Goal: Task Accomplishment & Management: Complete application form

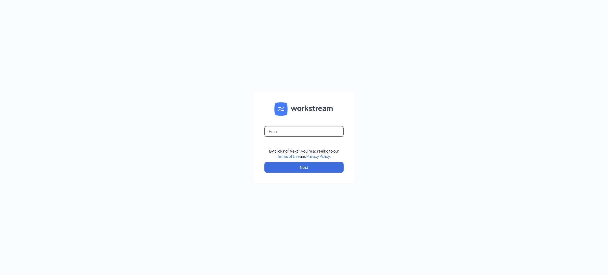
click at [295, 135] on input "text" at bounding box center [303, 131] width 79 height 11
type input "sierra@fibercare.com"
click at [267, 169] on button "Next" at bounding box center [303, 167] width 79 height 11
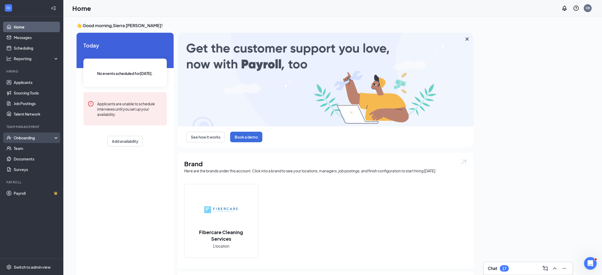
drag, startPoint x: 40, startPoint y: 137, endPoint x: 39, endPoint y: 141, distance: 4.3
click at [40, 137] on div "Onboarding" at bounding box center [34, 137] width 41 height 5
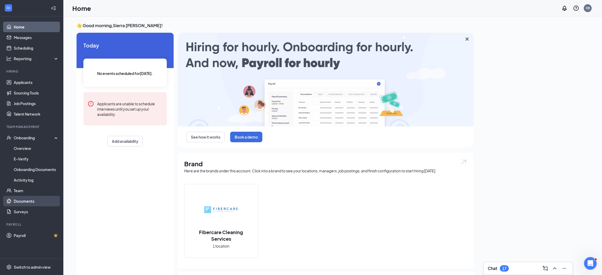
click at [34, 202] on link "Documents" at bounding box center [36, 201] width 45 height 11
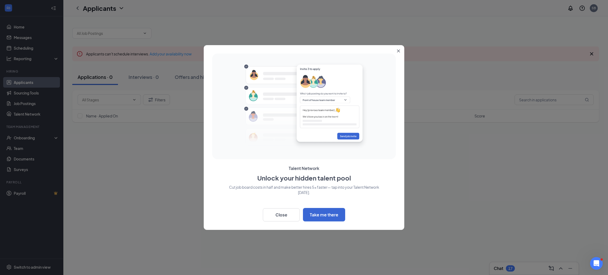
click at [398, 50] on icon "Close" at bounding box center [398, 50] width 3 height 3
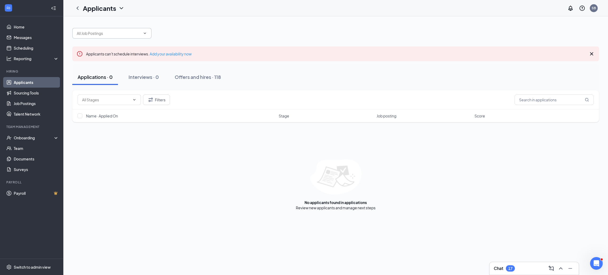
click at [113, 31] on input "text" at bounding box center [109, 33] width 64 height 6
click at [122, 71] on div "Fibercare Technician (Goddard)" at bounding box center [110, 70] width 68 height 6
type input "Fibercare Technician (Goddard)"
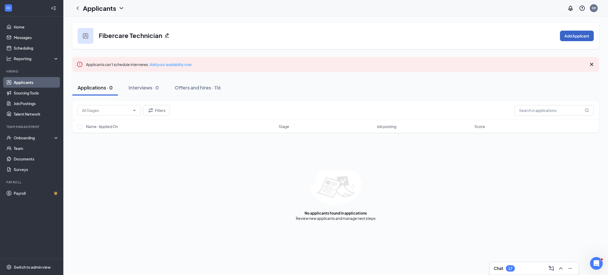
click at [570, 39] on button "Add Applicant" at bounding box center [577, 36] width 34 height 11
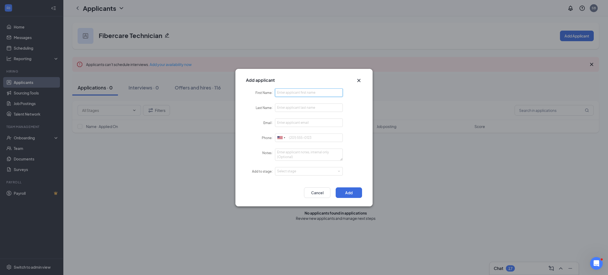
click at [279, 92] on input "First Name" at bounding box center [309, 92] width 68 height 8
type input "Benito"
type input "Valdez Gibson"
click at [288, 122] on input "Email" at bounding box center [309, 122] width 68 height 8
type input "benitoevanvaldezgibson@gmail.com"
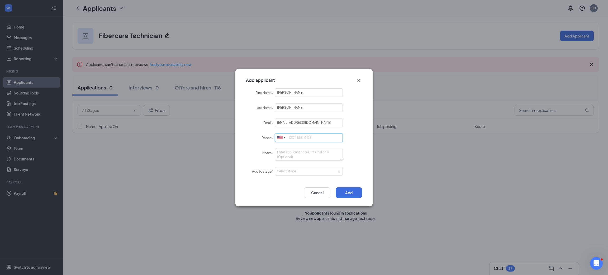
click at [293, 140] on input "Phone" at bounding box center [309, 137] width 68 height 8
type input "9152740145"
click at [291, 167] on div "Select stage" at bounding box center [309, 171] width 64 height 8
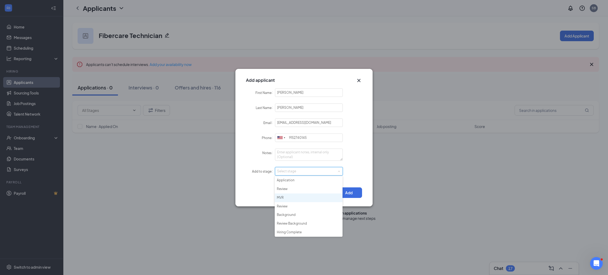
click at [298, 199] on li "MVR" at bounding box center [309, 197] width 68 height 9
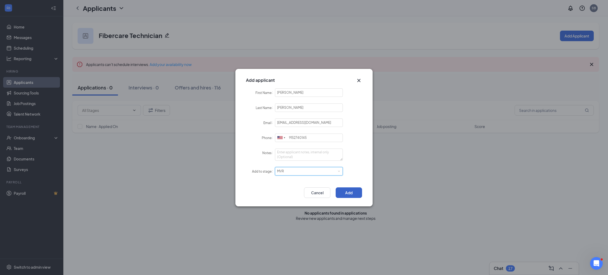
click at [358, 194] on button "Add" at bounding box center [349, 192] width 26 height 11
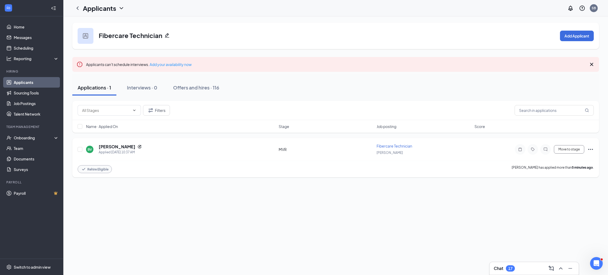
click at [196, 147] on div "BV [PERSON_NAME] Applied [DATE] 10:37 AM" at bounding box center [180, 149] width 189 height 11
click at [111, 147] on h5 "[PERSON_NAME]" at bounding box center [117, 147] width 37 height 6
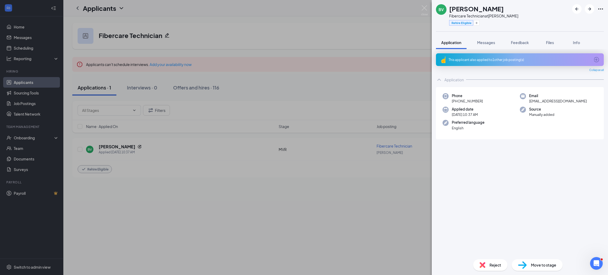
drag, startPoint x: 591, startPoint y: 103, endPoint x: 528, endPoint y: 102, distance: 63.1
click at [528, 102] on div "Email benitoevanvaldezgibson@gmail.com" at bounding box center [558, 98] width 77 height 11
copy span "benitoevanvaldezgibson@gmail.com"
click at [388, 66] on div "BV Benito Valdez Gibson Fibercare Technician at Goddard Rehire Eligible Applica…" at bounding box center [304, 137] width 608 height 275
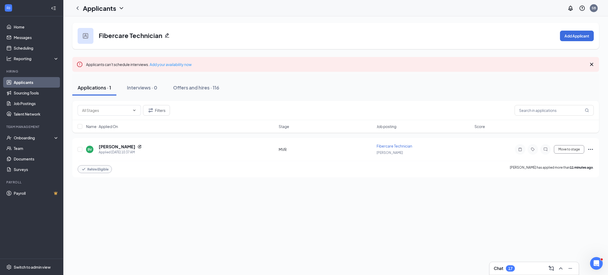
click at [436, 137] on div "Filters Name · Applied On Stage Job posting Score" at bounding box center [335, 119] width 527 height 37
click at [432, 145] on div "Fibercare Technician" at bounding box center [423, 145] width 95 height 5
click at [433, 147] on div "Fibercare Technician" at bounding box center [423, 145] width 95 height 5
click at [128, 148] on h5 "[PERSON_NAME]" at bounding box center [117, 147] width 37 height 6
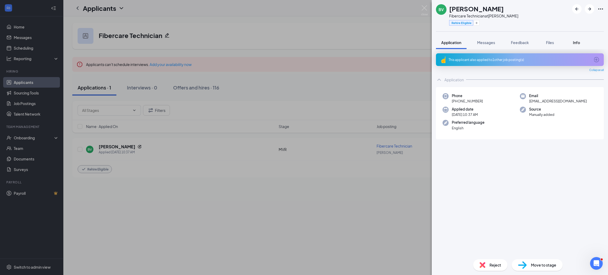
click at [574, 41] on span "Info" at bounding box center [576, 42] width 7 height 5
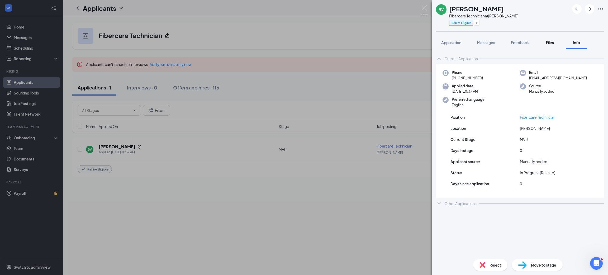
click at [549, 44] on span "Files" at bounding box center [550, 42] width 8 height 5
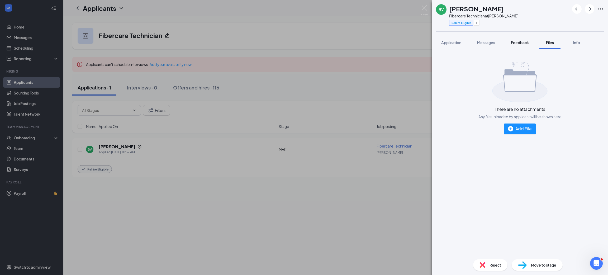
click at [528, 42] on span "Feedback" at bounding box center [520, 42] width 18 height 5
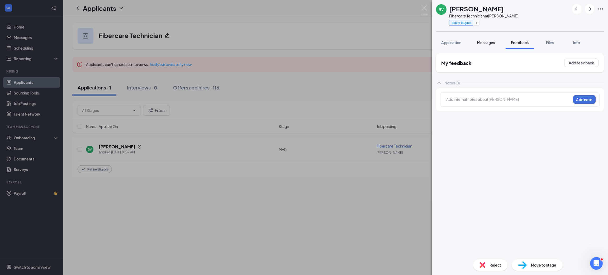
click at [490, 45] on button "Messages" at bounding box center [486, 42] width 28 height 13
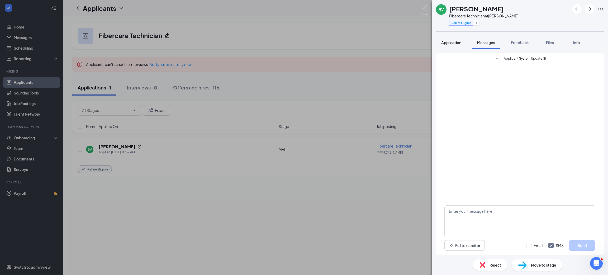
click at [463, 46] on button "Application" at bounding box center [451, 42] width 31 height 13
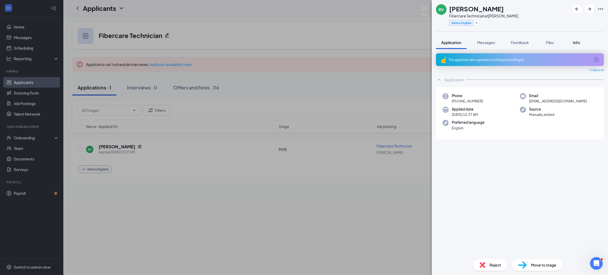
click at [567, 42] on button "Info" at bounding box center [576, 42] width 21 height 13
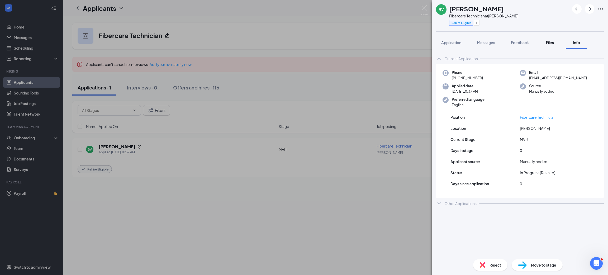
click at [545, 41] on div "Files" at bounding box center [549, 42] width 11 height 5
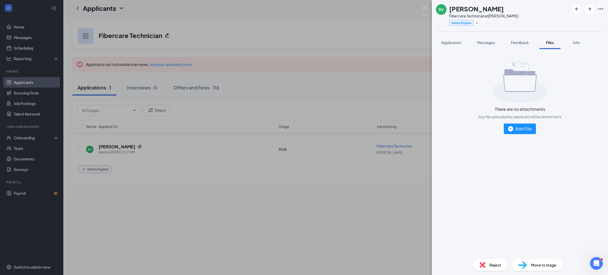
click at [537, 42] on div "Application Messages Feedback Files Info" at bounding box center [520, 42] width 168 height 13
click at [512, 41] on span "Feedback" at bounding box center [520, 42] width 18 height 5
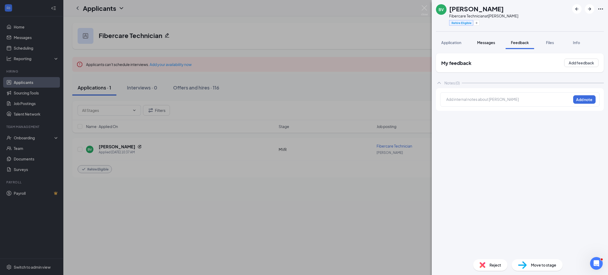
click at [491, 40] on span "Messages" at bounding box center [486, 42] width 18 height 5
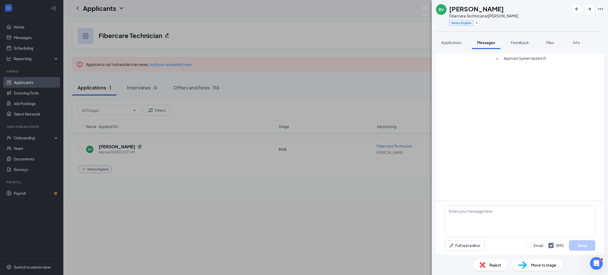
click at [517, 56] on span "Applicant System Update (1)" at bounding box center [525, 59] width 42 height 6
click at [451, 41] on span "Application" at bounding box center [451, 42] width 20 height 5
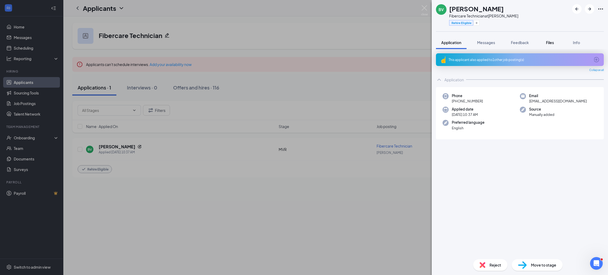
click at [542, 42] on button "Files" at bounding box center [549, 42] width 21 height 13
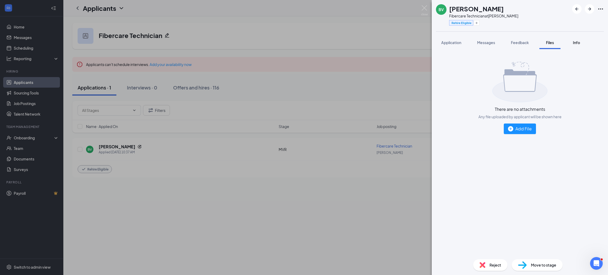
click at [574, 45] on div "Info" at bounding box center [576, 42] width 11 height 5
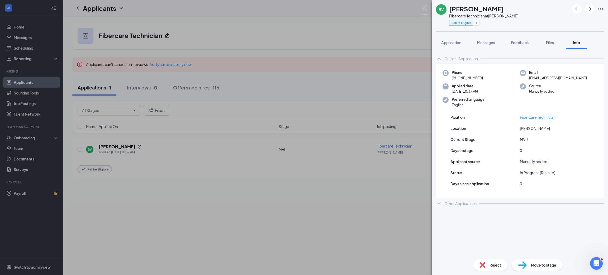
click at [399, 66] on div "BV Benito Valdez Gibson Fibercare Technician at Goddard Rehire Eligible Applica…" at bounding box center [304, 137] width 608 height 275
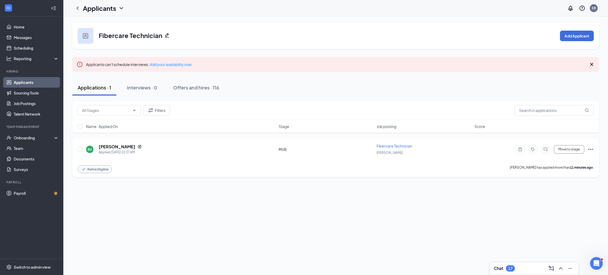
click at [592, 148] on icon "Ellipses" at bounding box center [590, 149] width 6 height 6
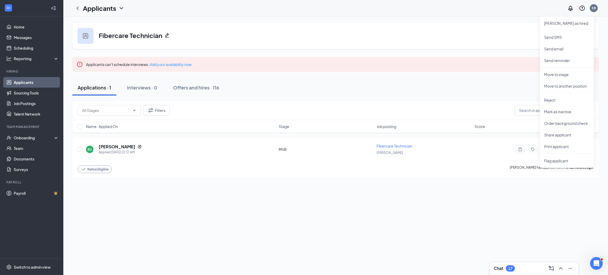
click at [469, 212] on div "Fibercare Technician Add Applicant Applicants can't schedule interviews. Add yo…" at bounding box center [335, 145] width 544 height 259
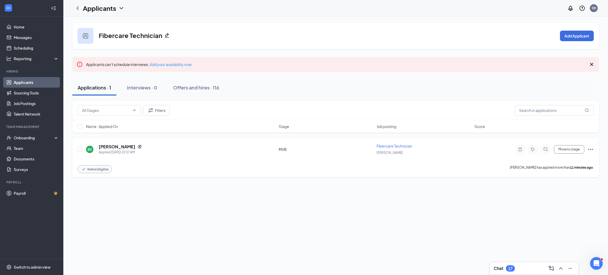
click at [127, 147] on h5 "[PERSON_NAME]" at bounding box center [117, 147] width 37 height 6
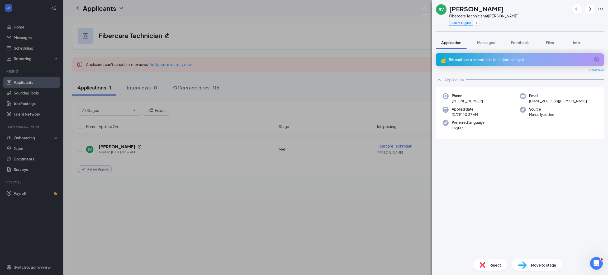
click at [377, 104] on div "BV Benito Valdez Gibson Fibercare Technician at Goddard Rehire Eligible Applica…" at bounding box center [304, 137] width 608 height 275
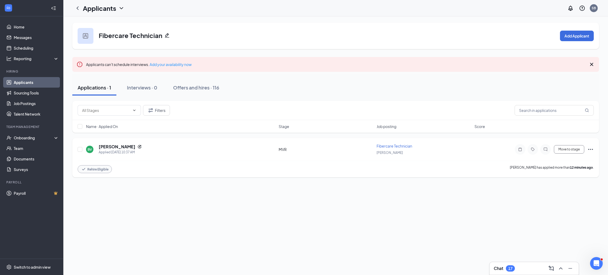
click at [394, 145] on span "Fibercare Technician" at bounding box center [394, 146] width 36 height 5
click at [593, 149] on icon "Ellipses" at bounding box center [590, 149] width 6 height 6
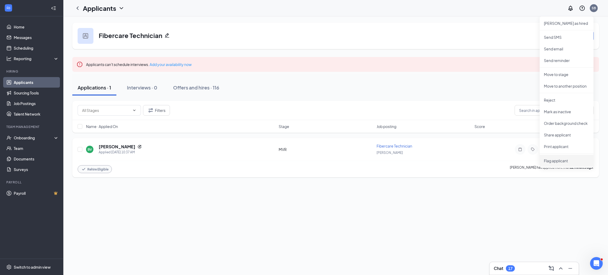
click at [592, 149] on li "Print applicant" at bounding box center [566, 147] width 54 height 12
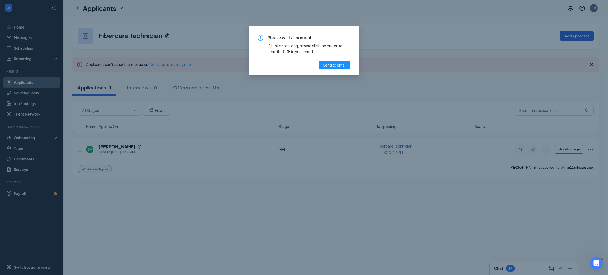
click at [384, 64] on div "Please wait a moment... If it takes too long, please click the button to send t…" at bounding box center [304, 137] width 608 height 275
